Goal: Task Accomplishment & Management: Complete application form

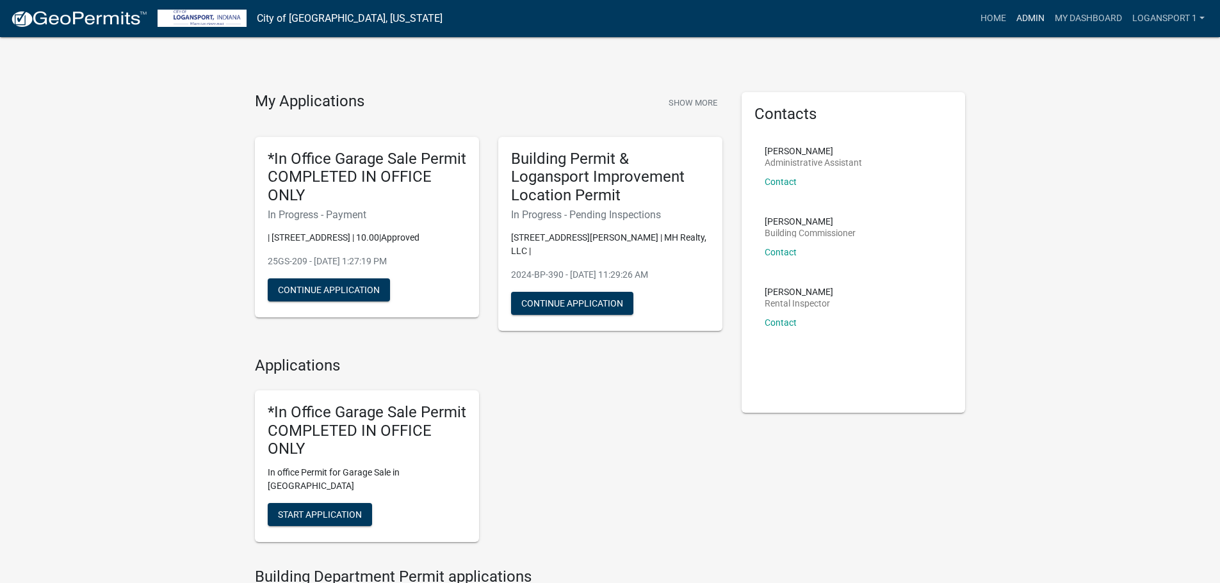
click at [1023, 24] on link "Admin" at bounding box center [1030, 18] width 38 height 24
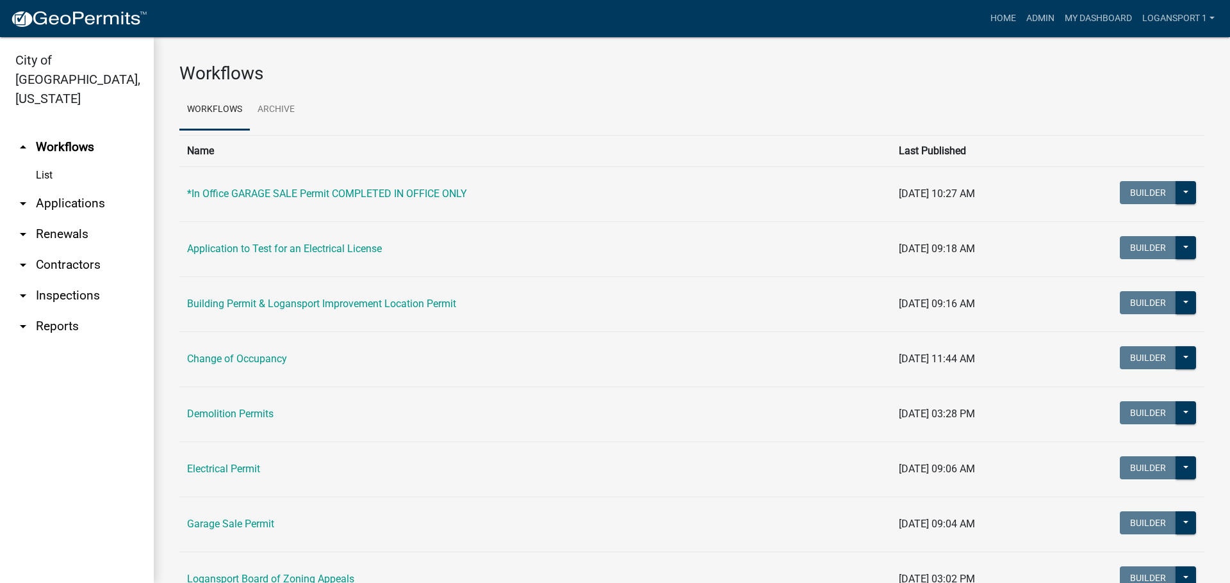
click at [63, 188] on link "arrow_drop_down Applications" at bounding box center [77, 203] width 154 height 31
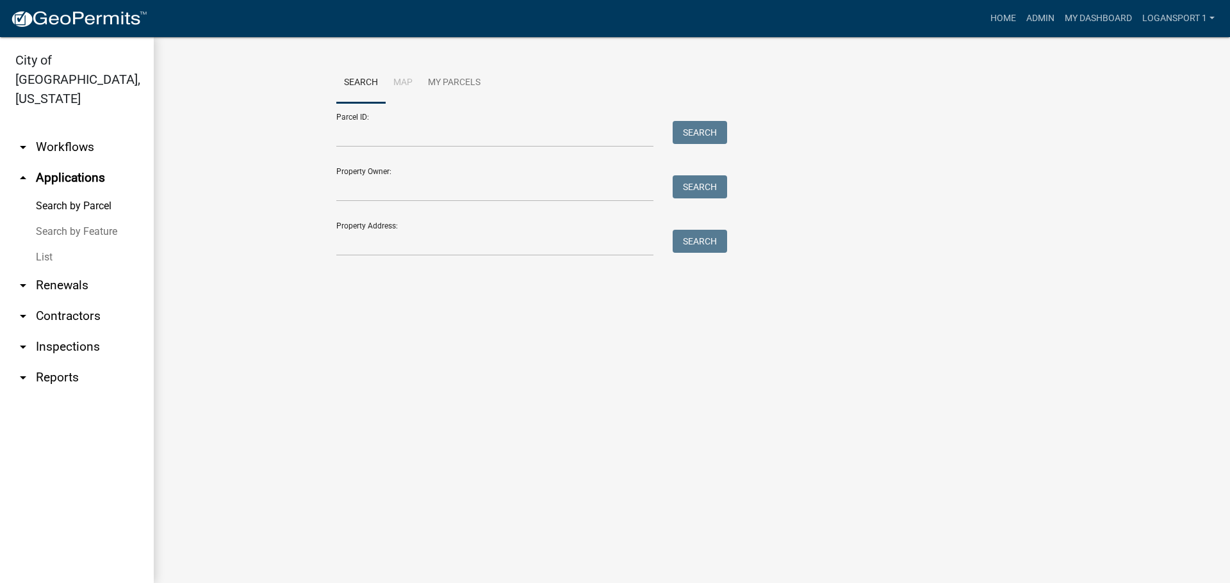
click at [22, 245] on link "List" at bounding box center [77, 258] width 154 height 26
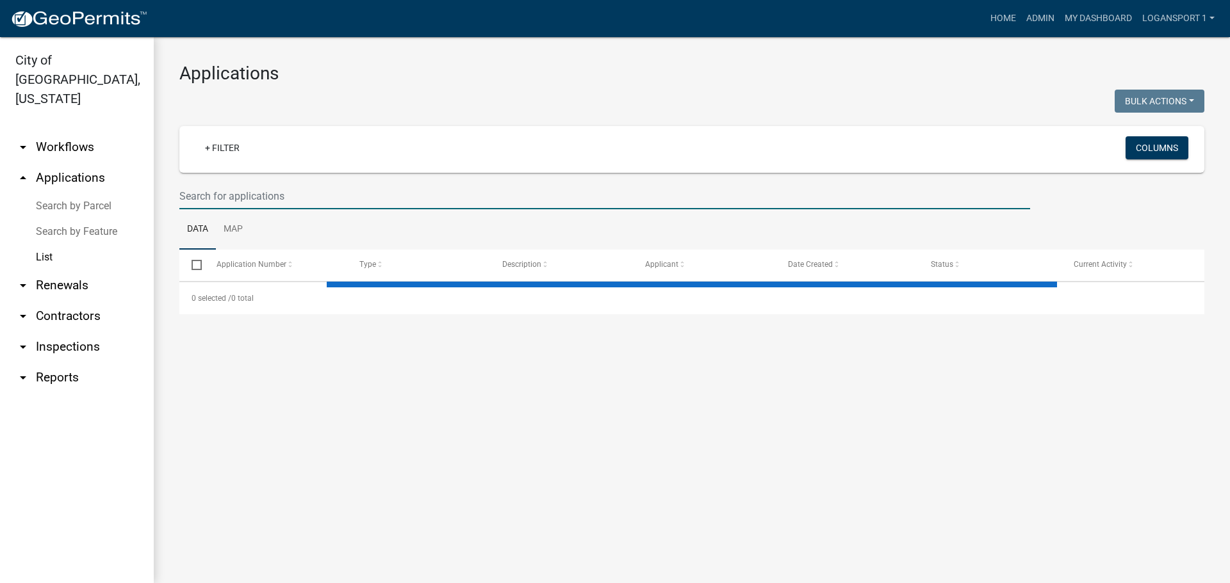
click at [193, 196] on input "text" at bounding box center [604, 196] width 850 height 26
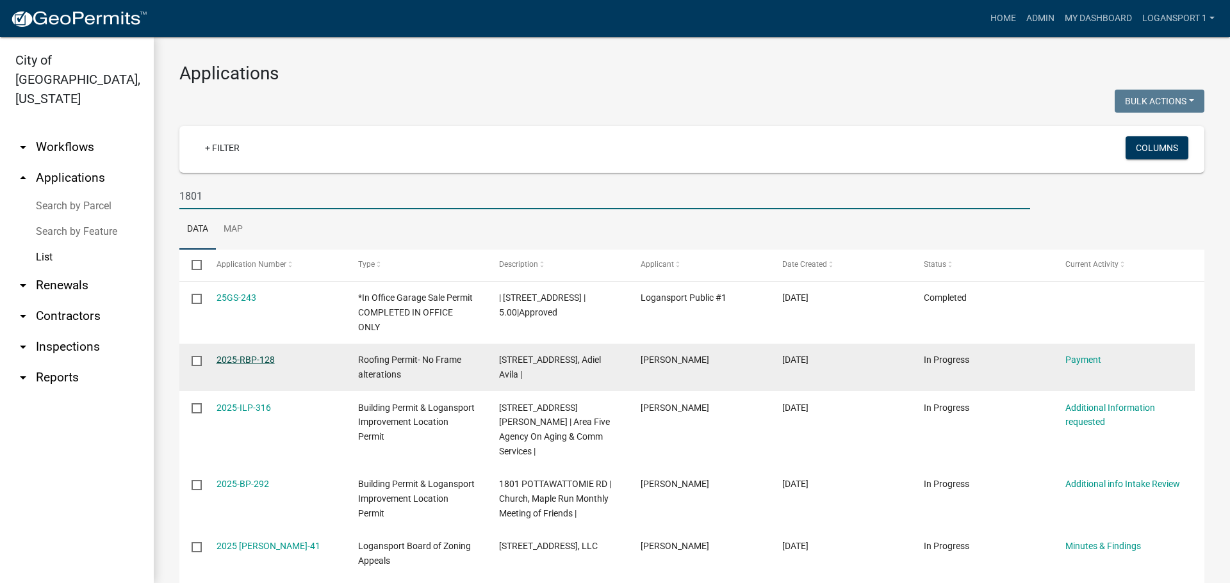
type input "1801"
click at [234, 362] on link "2025-RBP-128" at bounding box center [245, 360] width 58 height 10
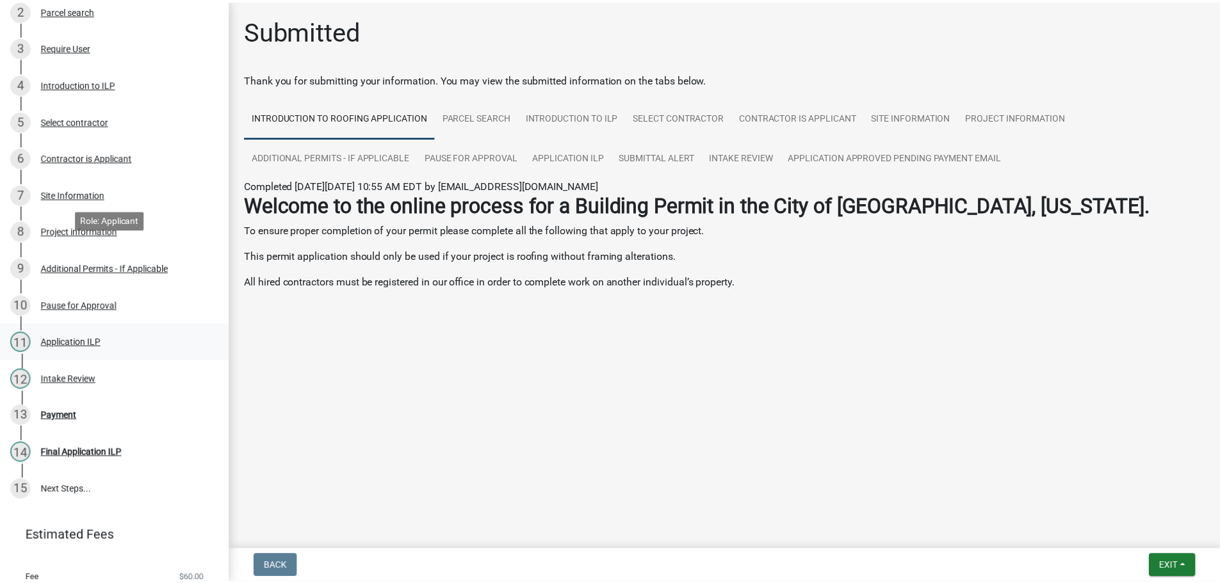
scroll to position [274, 0]
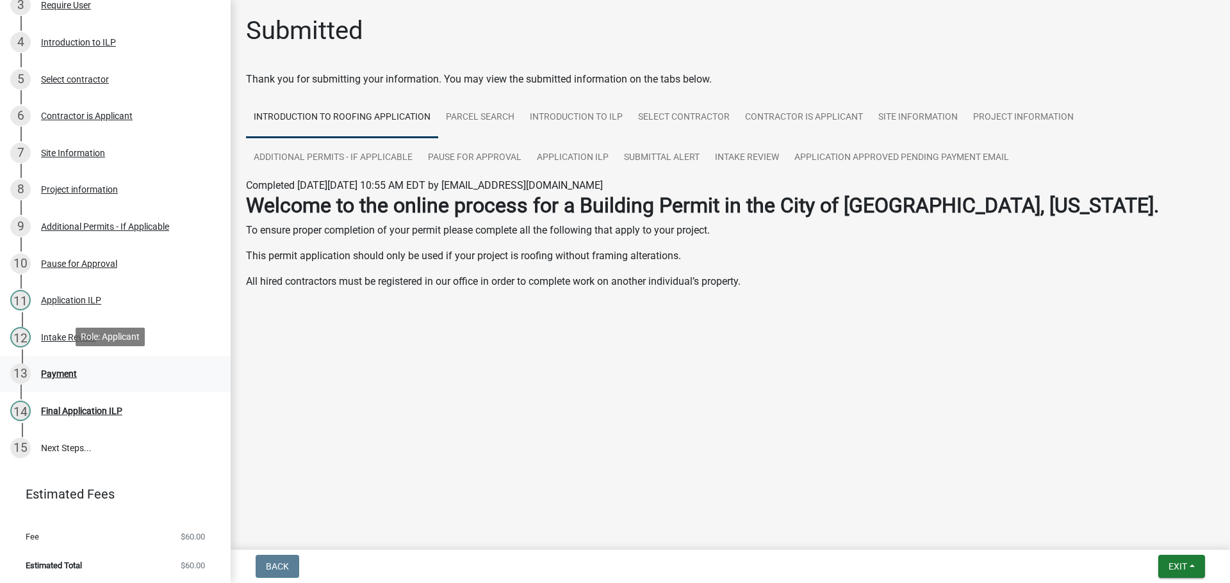
click at [60, 370] on div "Payment" at bounding box center [59, 374] width 36 height 9
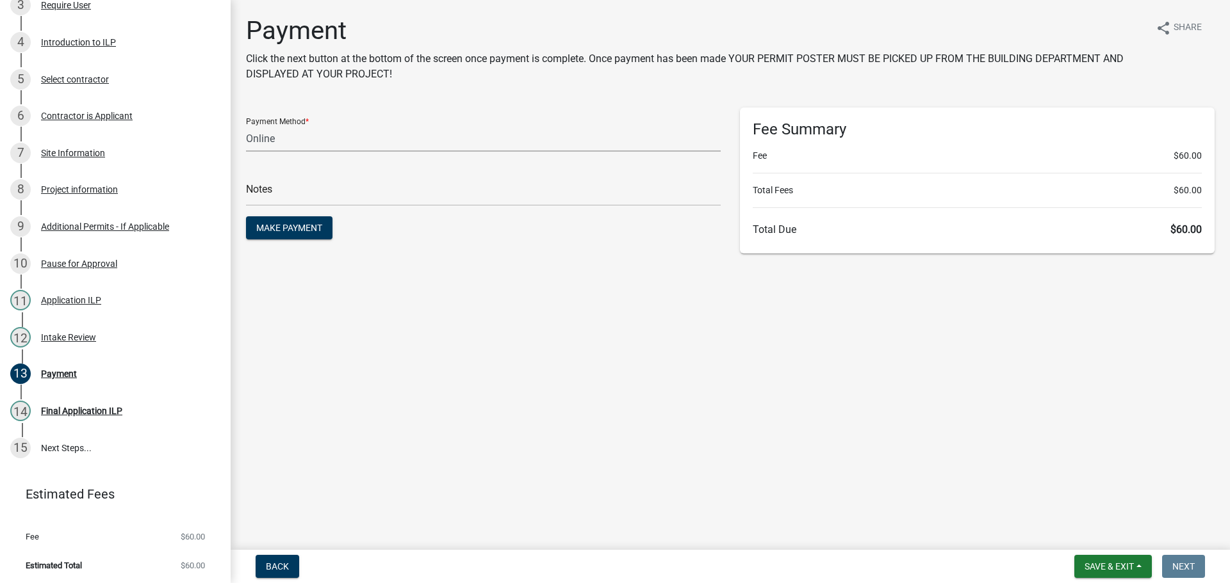
click at [309, 139] on select "Credit Card POS Check Cash Online" at bounding box center [483, 139] width 475 height 26
select select "2: 1"
click at [246, 126] on select "Credit Card POS Check Cash Online" at bounding box center [483, 139] width 475 height 26
click at [300, 191] on input "text" at bounding box center [483, 193] width 475 height 26
type input "118371"
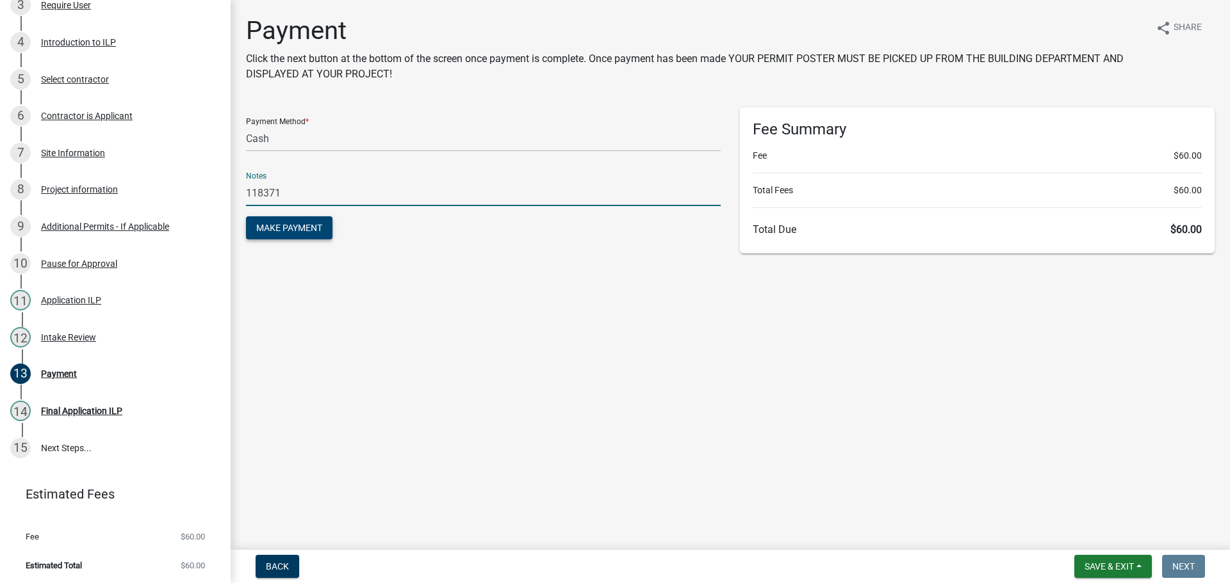
click at [283, 235] on button "Make Payment" at bounding box center [289, 227] width 86 height 23
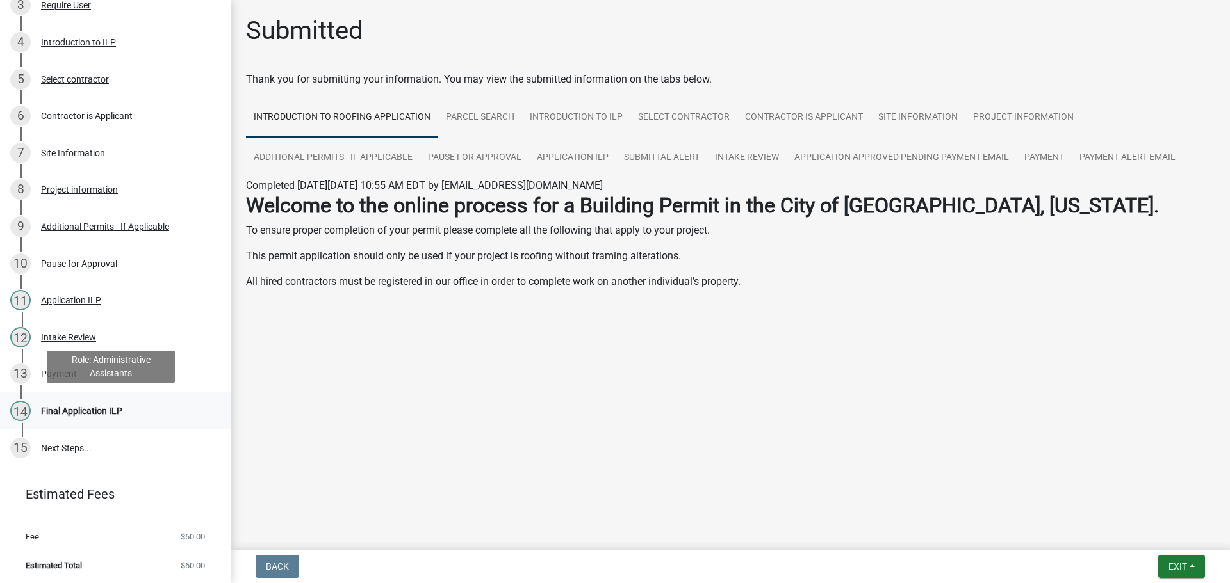
click at [98, 407] on div "Final Application ILP" at bounding box center [81, 411] width 81 height 9
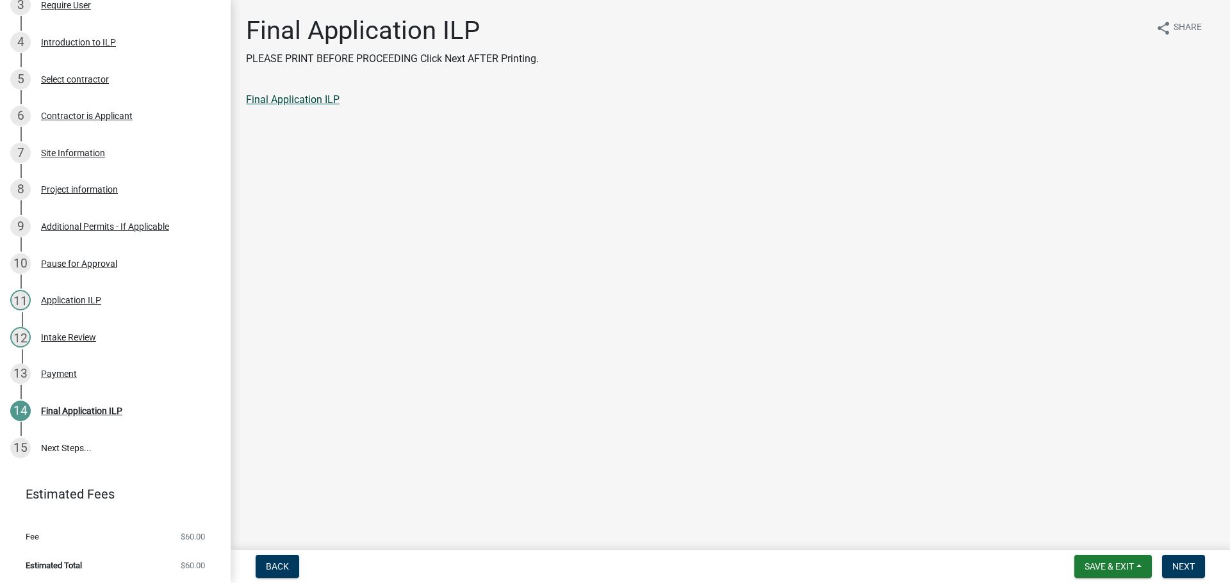
click at [272, 95] on link "Final Application ILP" at bounding box center [292, 99] width 93 height 12
drag, startPoint x: 1192, startPoint y: 562, endPoint x: 1084, endPoint y: 418, distance: 180.1
click at [1193, 560] on button "Next" at bounding box center [1183, 566] width 43 height 23
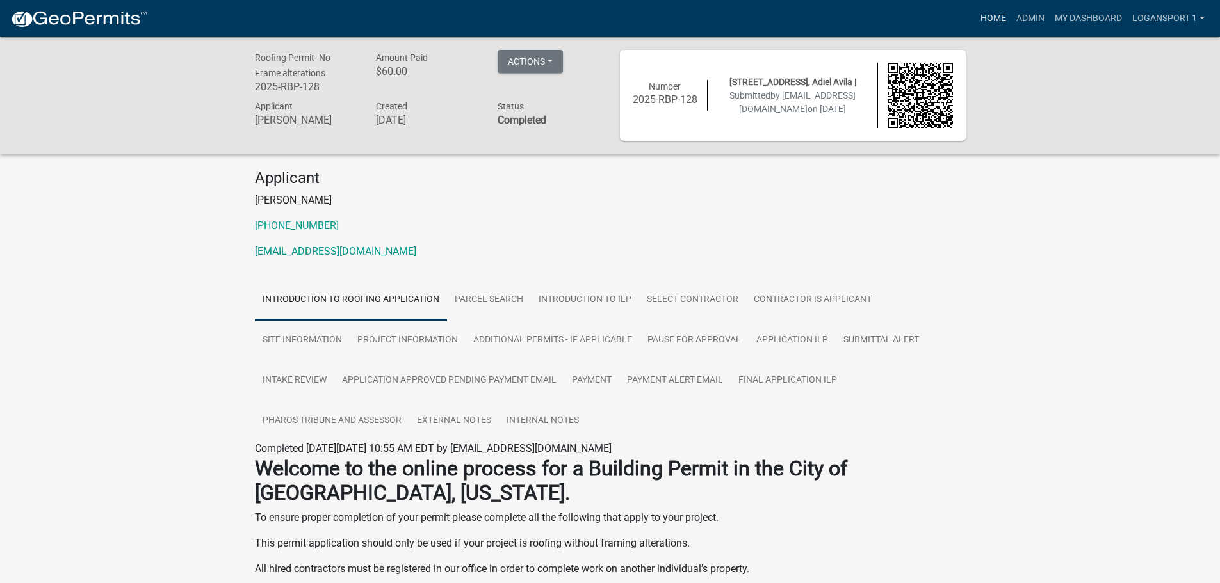
click at [995, 15] on link "Home" at bounding box center [993, 18] width 36 height 24
